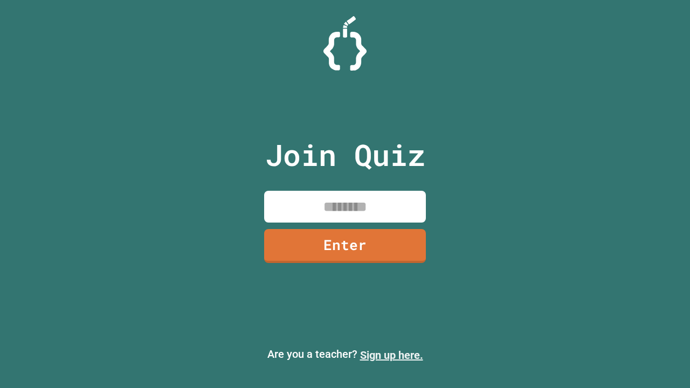
click at [391, 355] on link "Sign up here." at bounding box center [391, 355] width 63 height 13
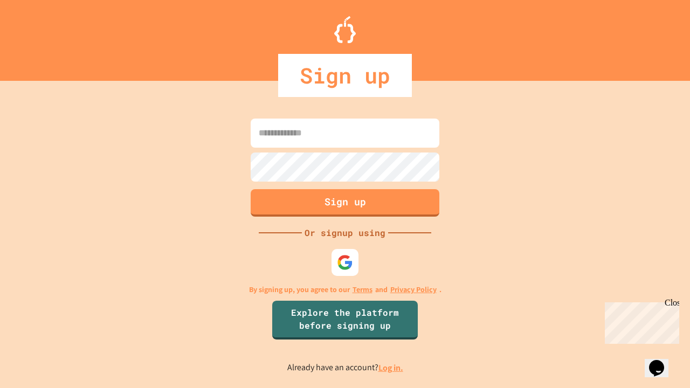
click at [391, 367] on link "Log in." at bounding box center [390, 367] width 25 height 11
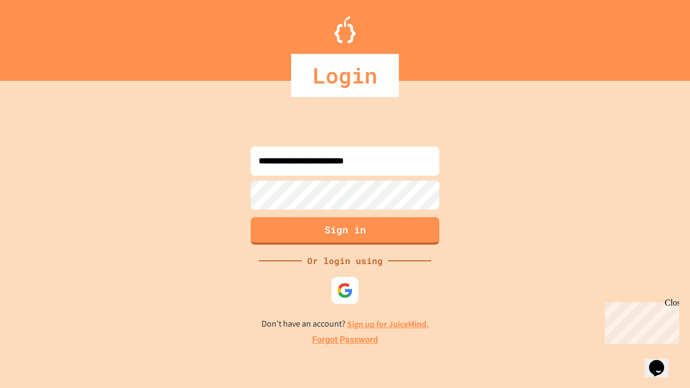
type input "**********"
